Goal: Check status: Check status

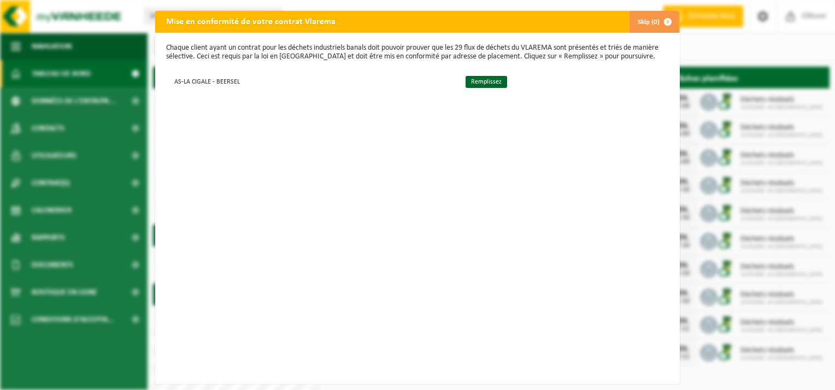
click at [663, 25] on span "button" at bounding box center [668, 22] width 22 height 22
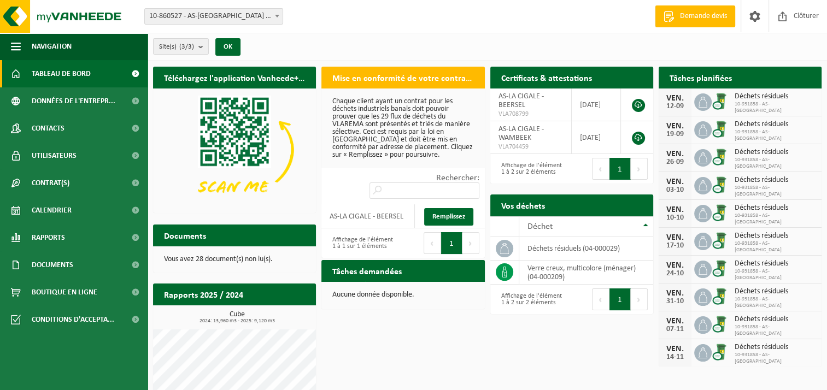
click at [748, 127] on span "Déchets résiduels" at bounding box center [775, 124] width 81 height 9
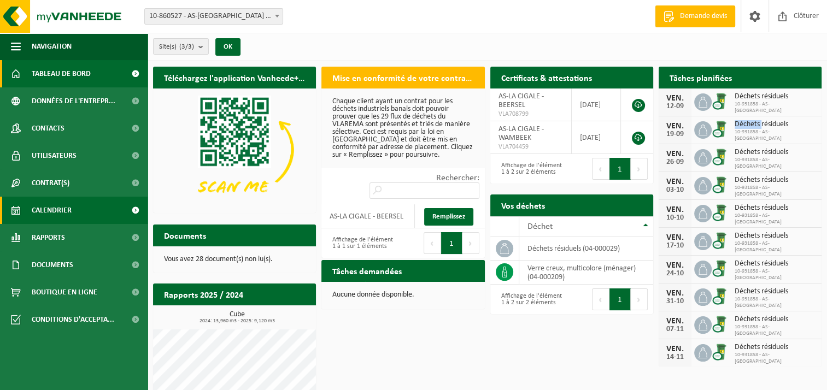
click at [58, 209] on span "Calendrier" at bounding box center [52, 210] width 40 height 27
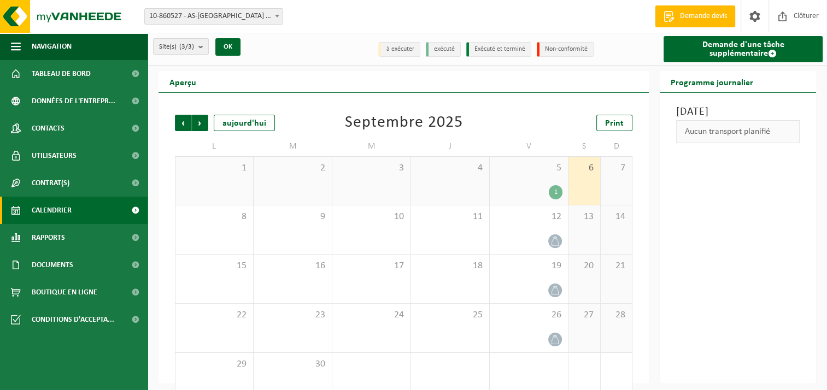
click at [554, 194] on div "1" at bounding box center [556, 192] width 14 height 14
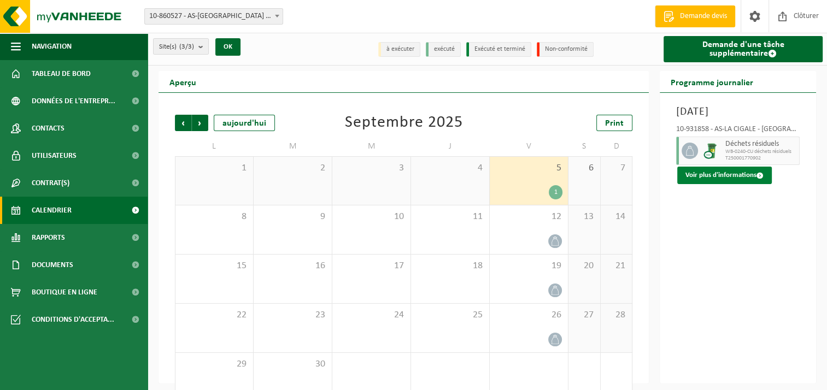
click at [719, 184] on button "Voir plus d'informations" at bounding box center [724, 175] width 95 height 17
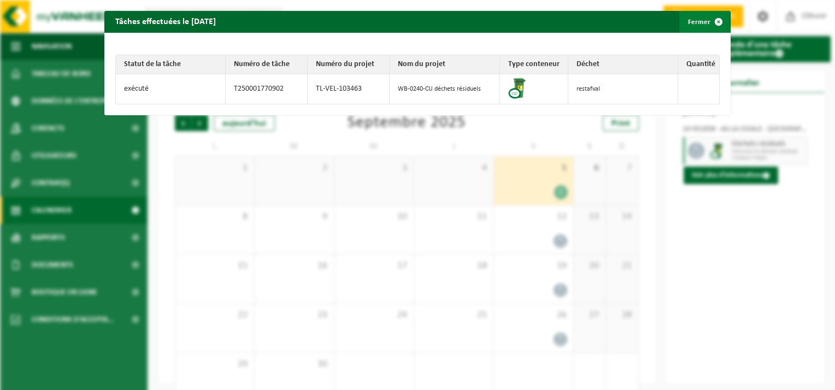
click at [714, 24] on span "button" at bounding box center [719, 22] width 22 height 22
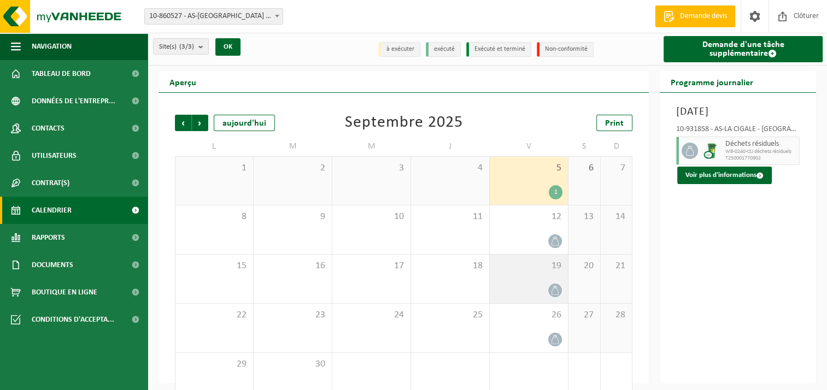
click at [551, 292] on icon at bounding box center [554, 290] width 9 height 9
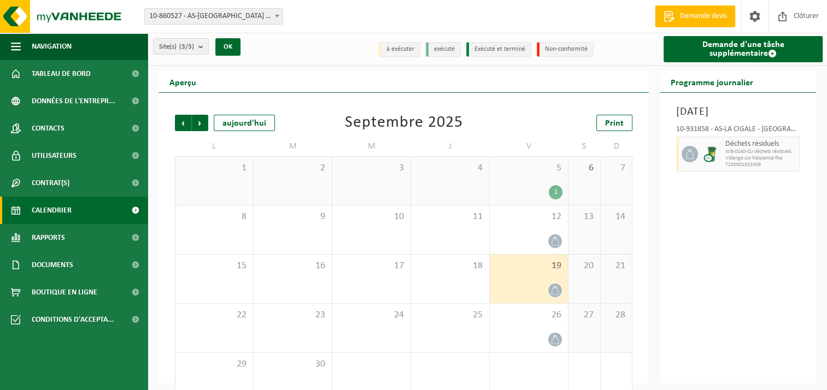
click at [551, 292] on icon at bounding box center [554, 290] width 9 height 9
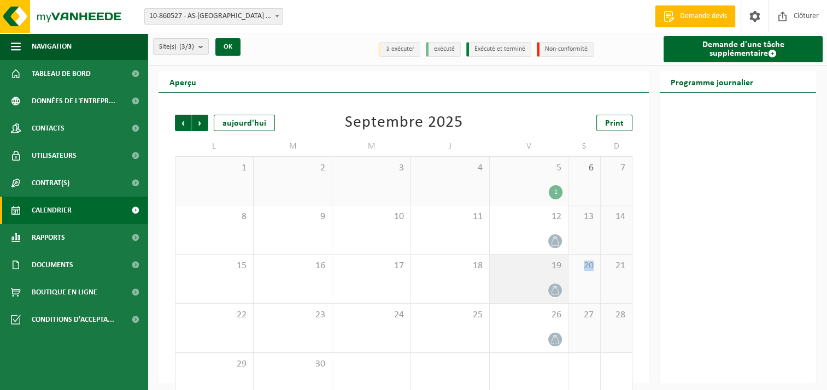
click at [551, 292] on icon at bounding box center [554, 290] width 9 height 9
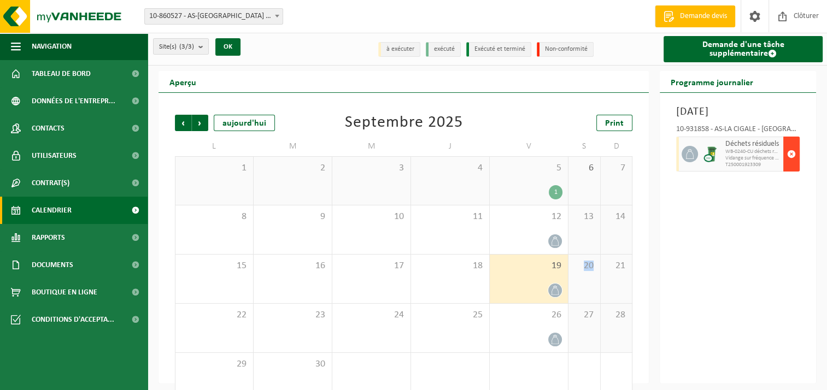
click at [789, 165] on span "button" at bounding box center [791, 154] width 9 height 22
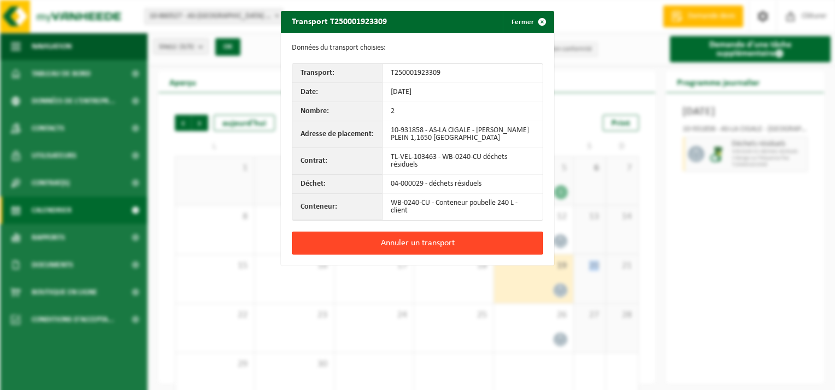
click at [408, 239] on button "Annuler un transport" at bounding box center [417, 243] width 251 height 23
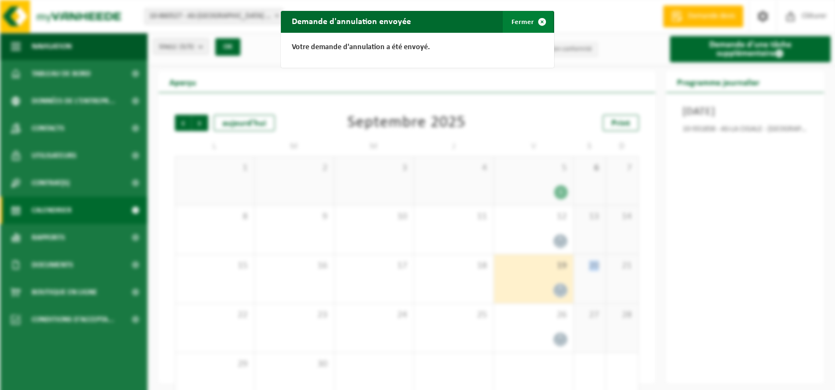
click at [537, 21] on span "button" at bounding box center [542, 22] width 22 height 22
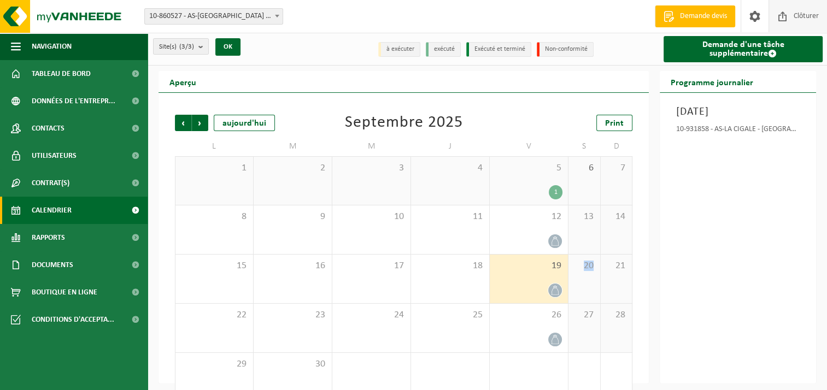
click at [800, 20] on span "Clôturer" at bounding box center [806, 16] width 31 height 32
